Goal: Task Accomplishment & Management: Use online tool/utility

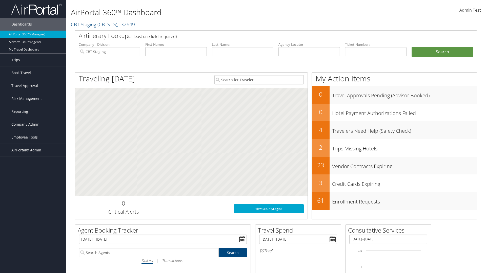
click at [33, 137] on span "Employee Tools" at bounding box center [24, 137] width 26 height 13
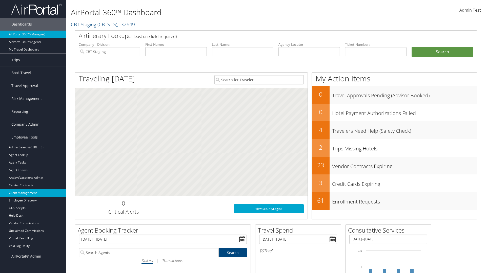
click at [33, 193] on link "Client Management" at bounding box center [33, 193] width 66 height 8
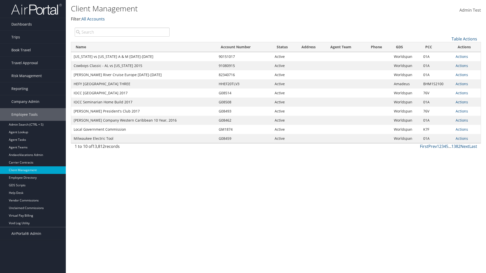
click at [122, 32] on input "search" at bounding box center [122, 32] width 95 height 9
type input "[US_STATE] vs [US_STATE] A & M [DATE]-[DATE]"
